Goal: Task Accomplishment & Management: Use online tool/utility

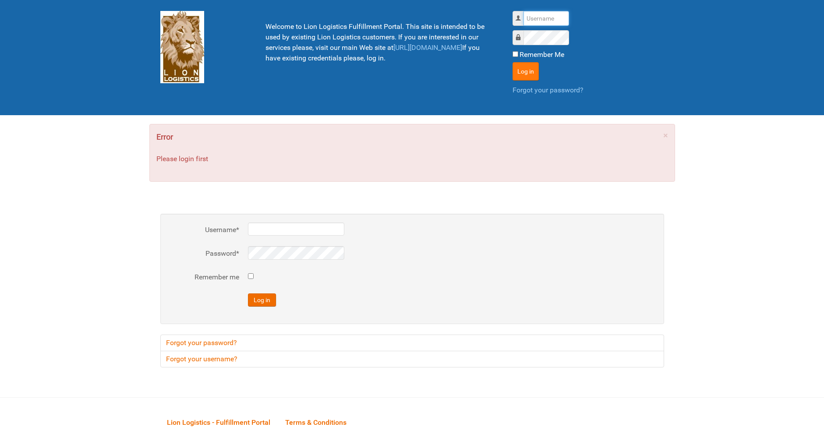
type input "lion"
click at [523, 72] on button "Log in" at bounding box center [525, 71] width 26 height 18
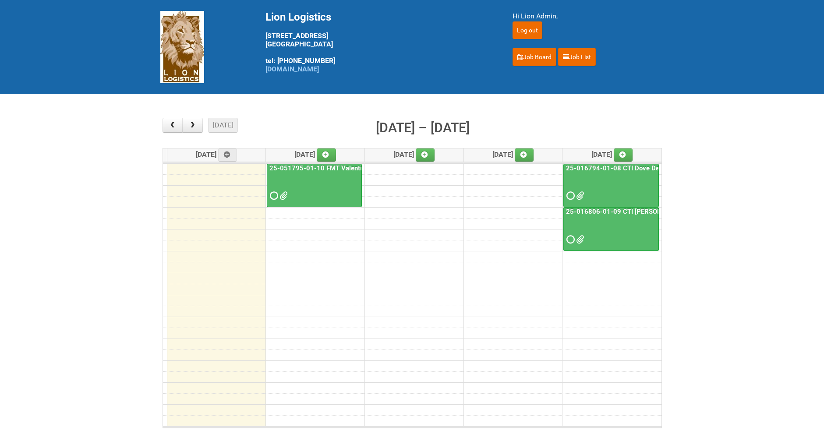
click at [330, 173] on div "25-051795-01-10 FMT Valentino Masc US CLT" at bounding box center [314, 183] width 94 height 38
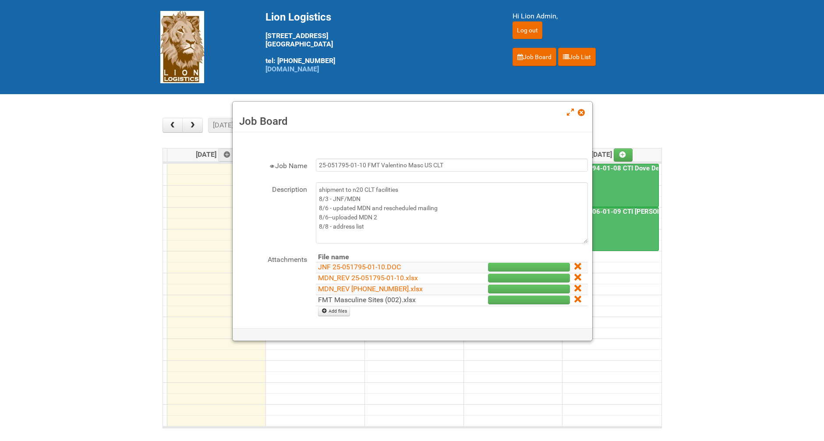
click at [382, 299] on link "FMT Masculine Sites (002).xlsx" at bounding box center [367, 300] width 98 height 8
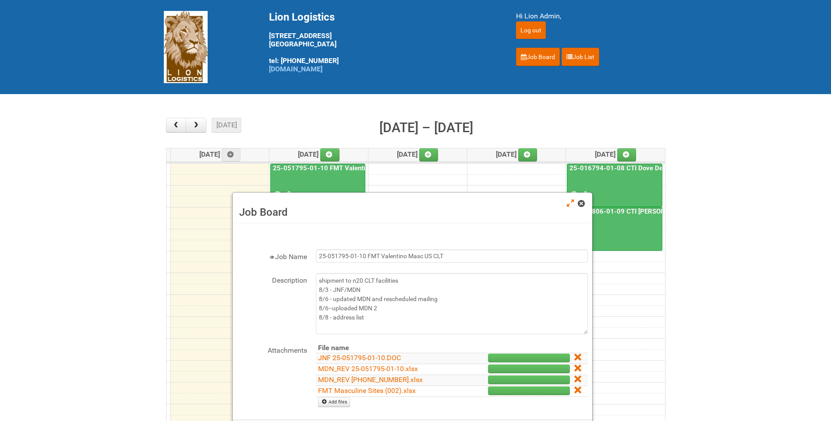
click at [584, 207] on link at bounding box center [582, 204] width 8 height 11
